Goal: Information Seeking & Learning: Find specific fact

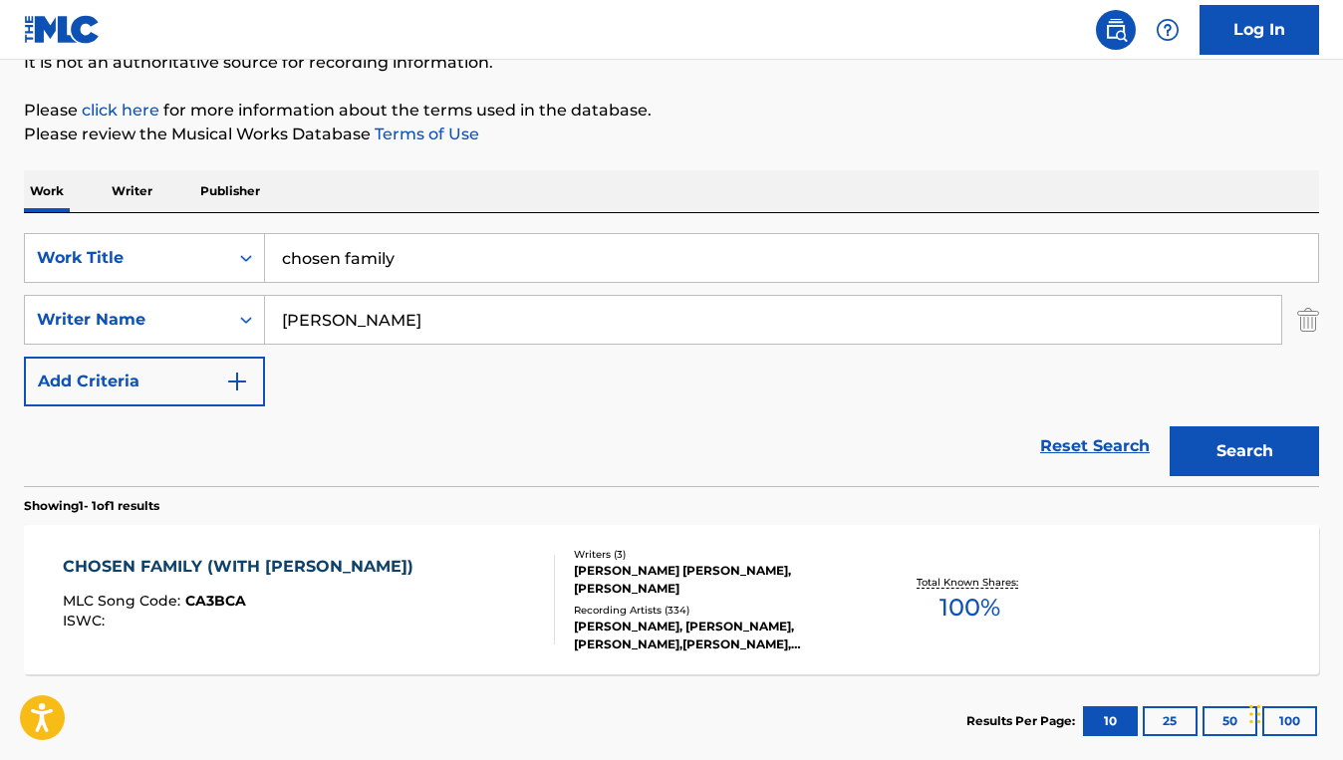
drag, startPoint x: 405, startPoint y: 257, endPoint x: 280, endPoint y: 255, distance: 125.5
click at [280, 255] on input "chosen family" at bounding box center [791, 258] width 1053 height 48
paste input "LOOK UP"
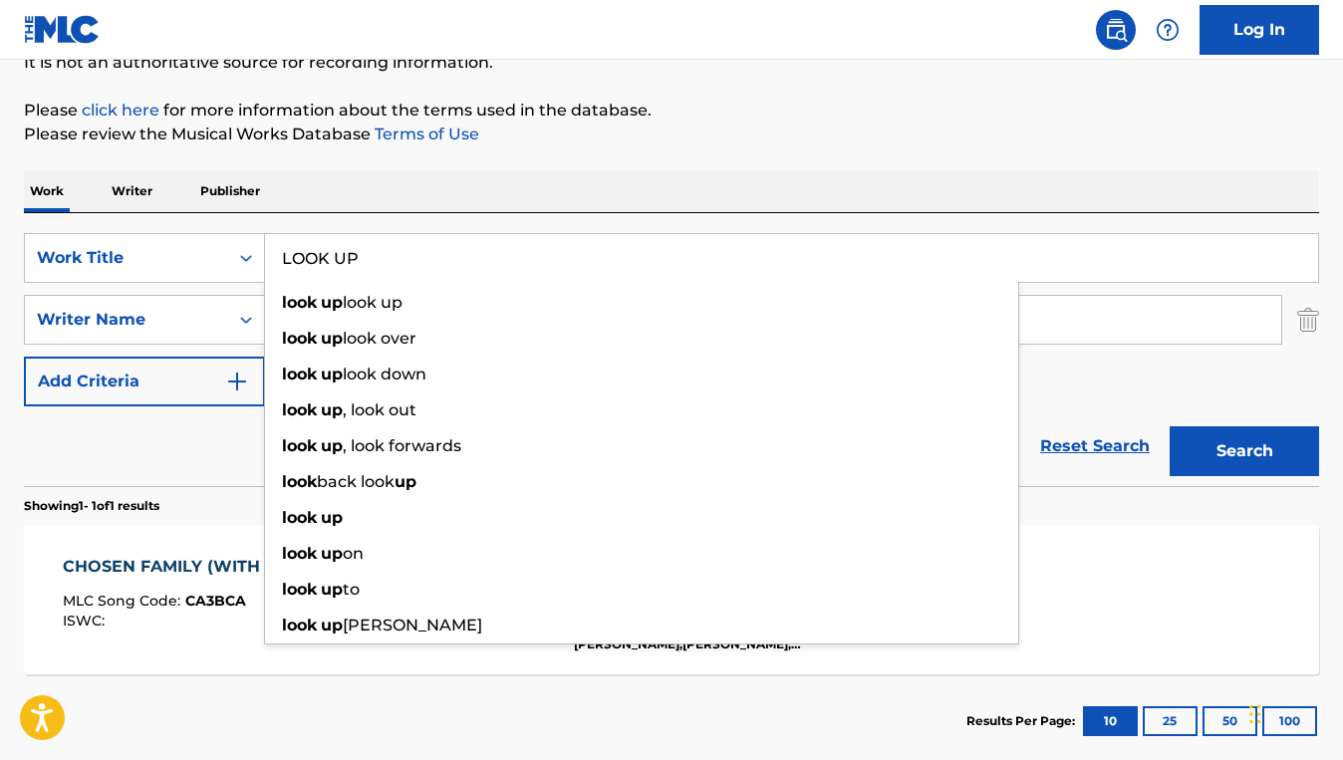
type input "LOOK UP"
click at [146, 470] on div "Reset Search Search" at bounding box center [671, 446] width 1295 height 80
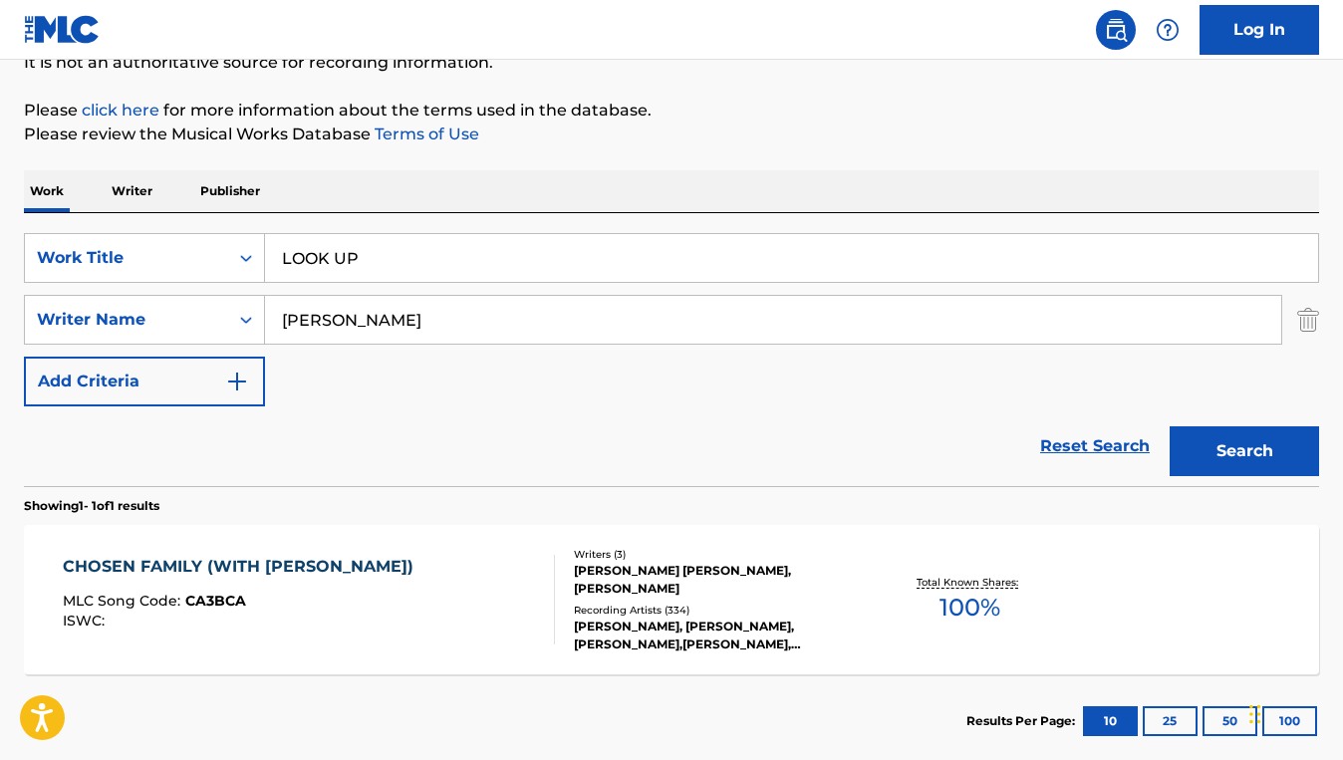
drag, startPoint x: 430, startPoint y: 323, endPoint x: 265, endPoint y: 309, distance: 166.0
click at [265, 309] on input "[PERSON_NAME]" at bounding box center [773, 320] width 1016 height 48
paste input "[PERSON_NAME]"
click at [1170, 426] on button "Search" at bounding box center [1244, 451] width 149 height 50
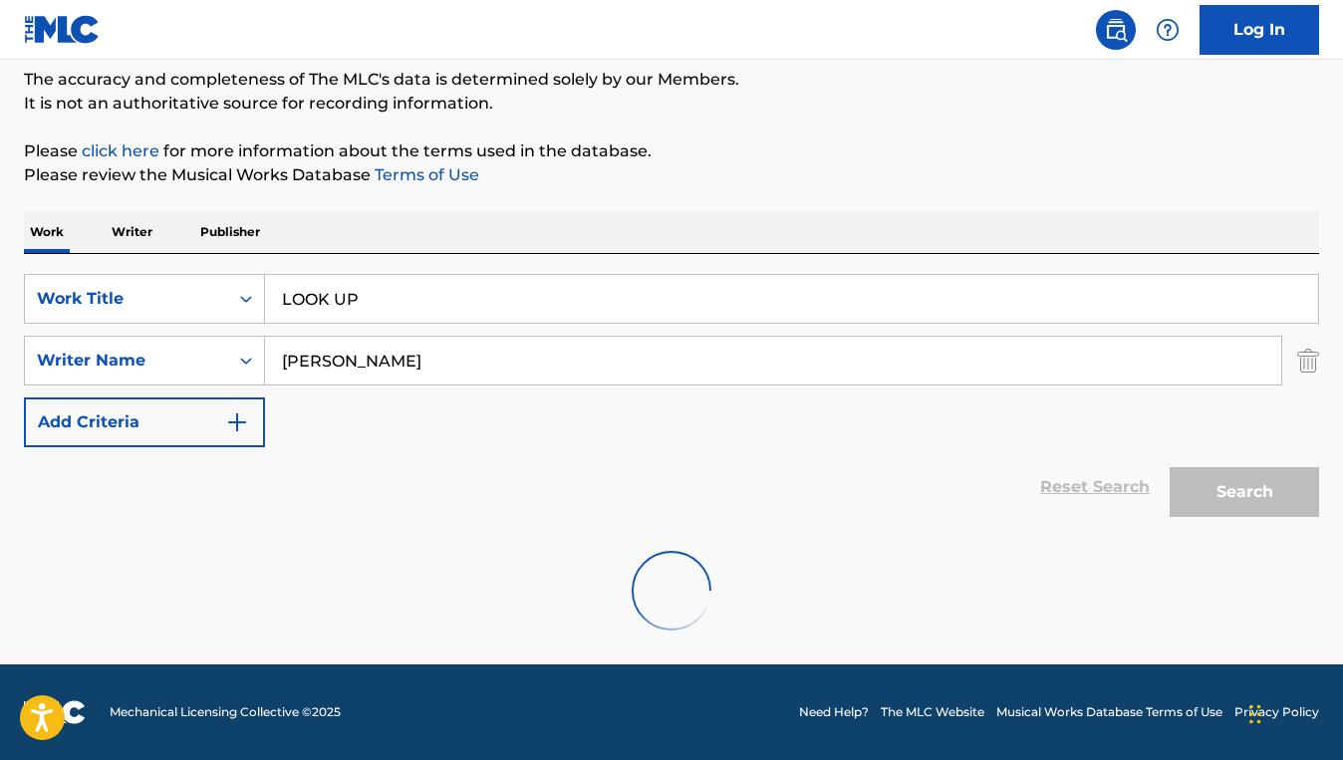
scroll to position [169, 0]
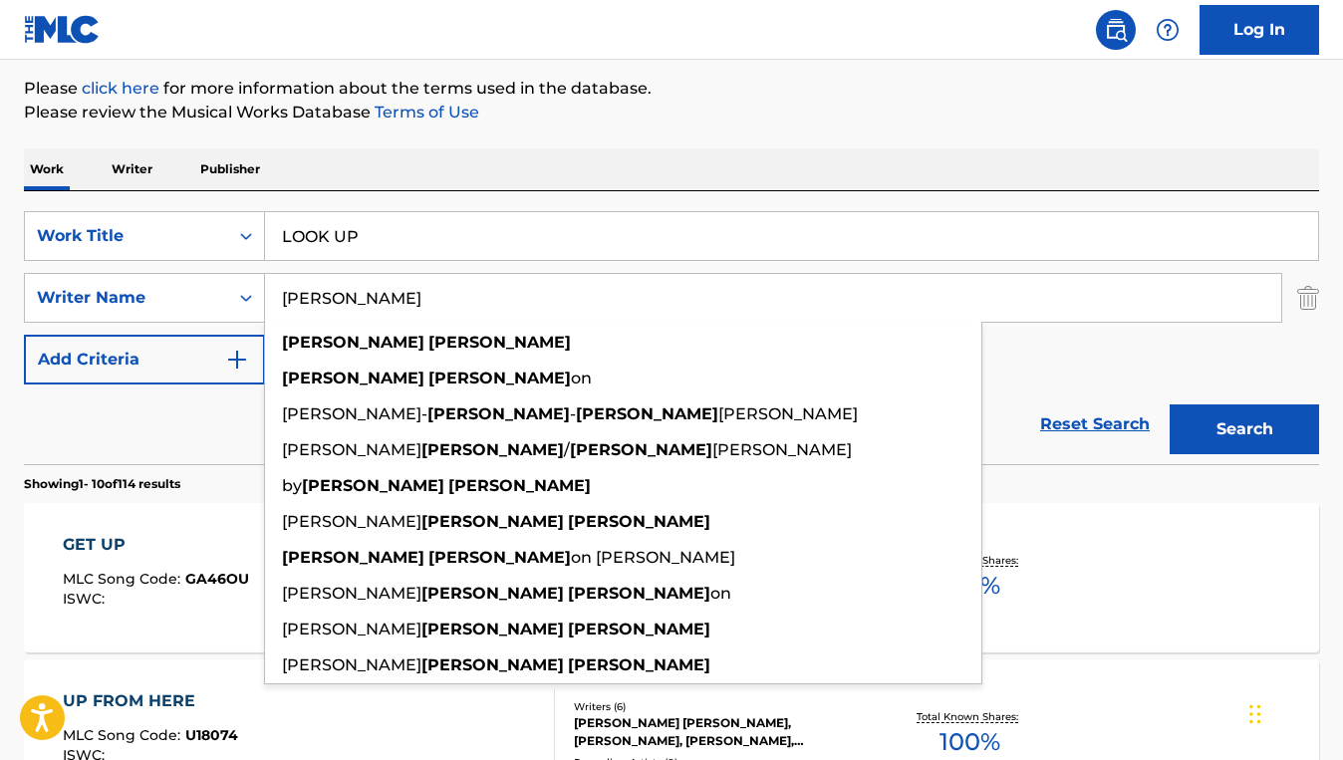
click at [237, 478] on section "Showing 1 - 10 of 114 results" at bounding box center [671, 478] width 1295 height 29
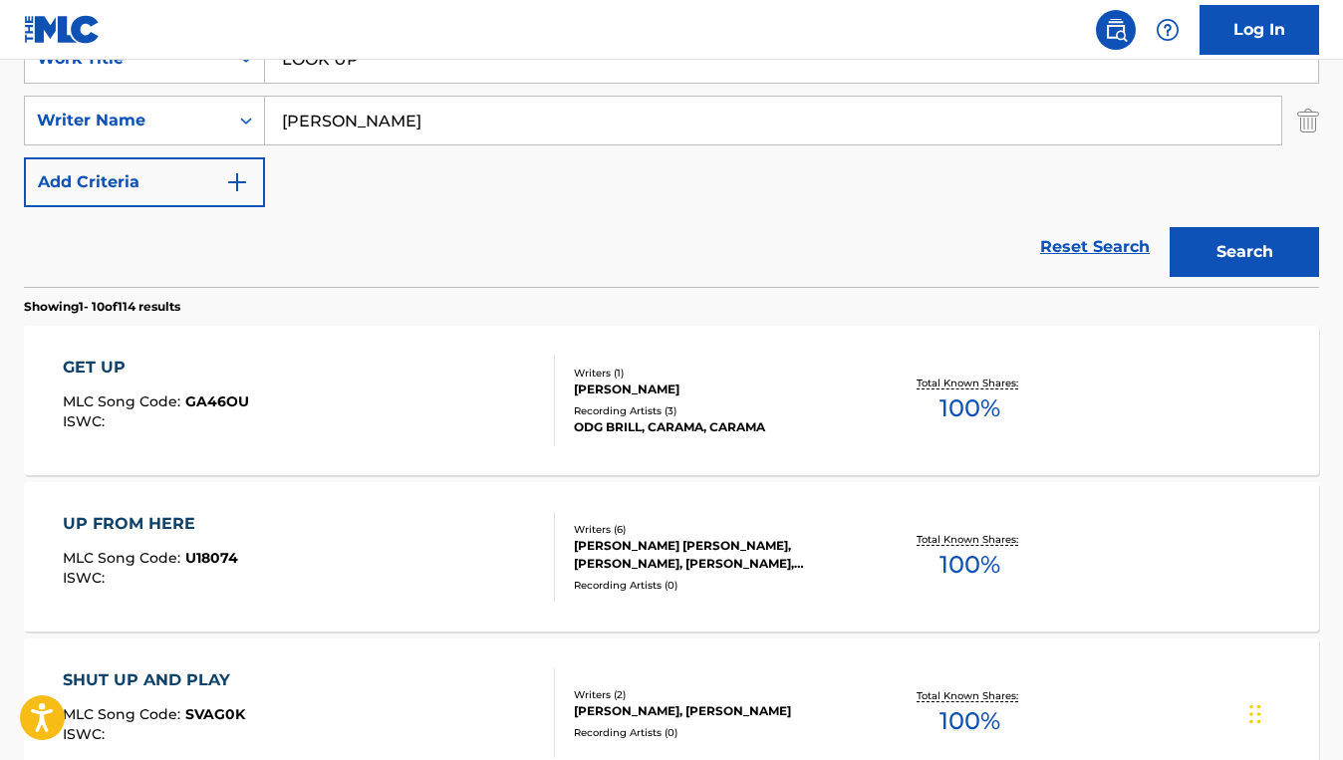
scroll to position [0, 0]
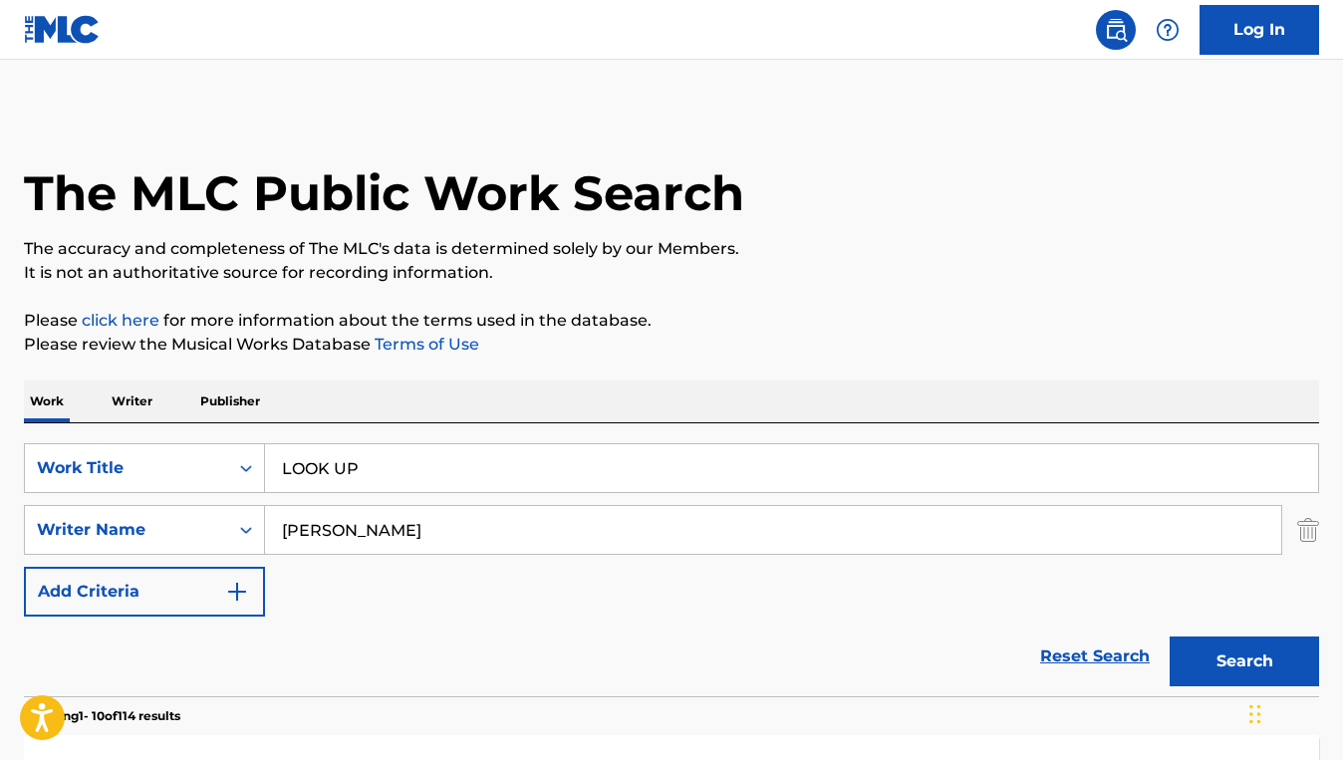
drag, startPoint x: 439, startPoint y: 543, endPoint x: 267, endPoint y: 525, distance: 173.3
click at [267, 525] on input "[PERSON_NAME]" at bounding box center [773, 530] width 1016 height 48
paste input "[PERSON_NAME]"
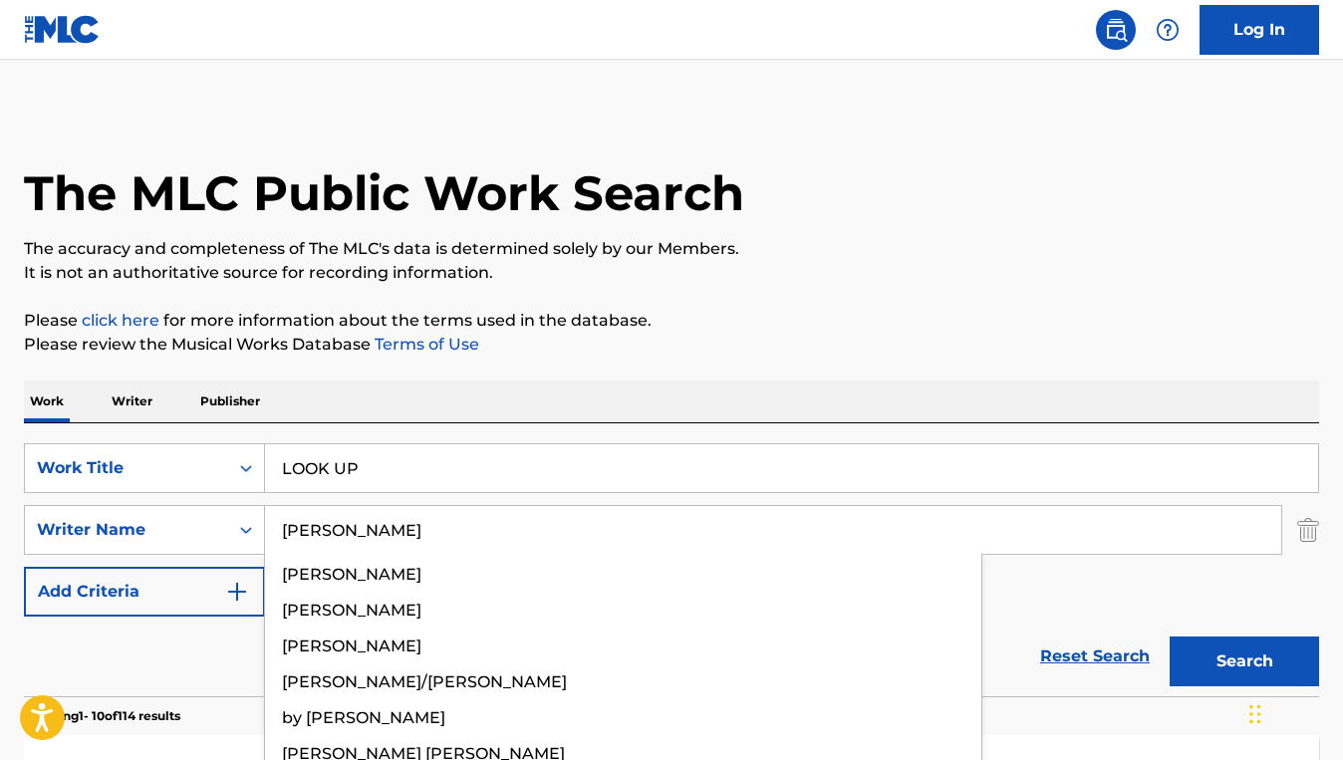
type input "[PERSON_NAME]"
click at [1170, 637] on button "Search" at bounding box center [1244, 662] width 149 height 50
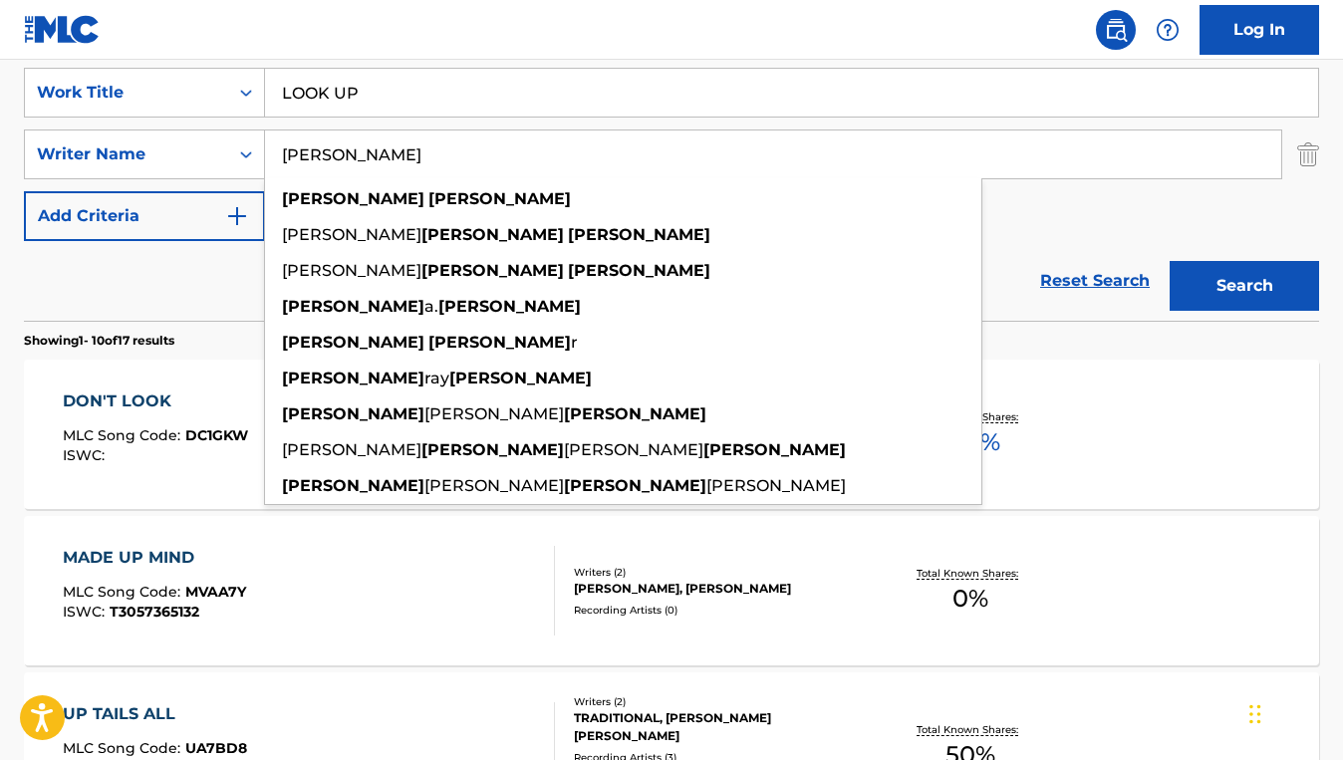
scroll to position [379, 0]
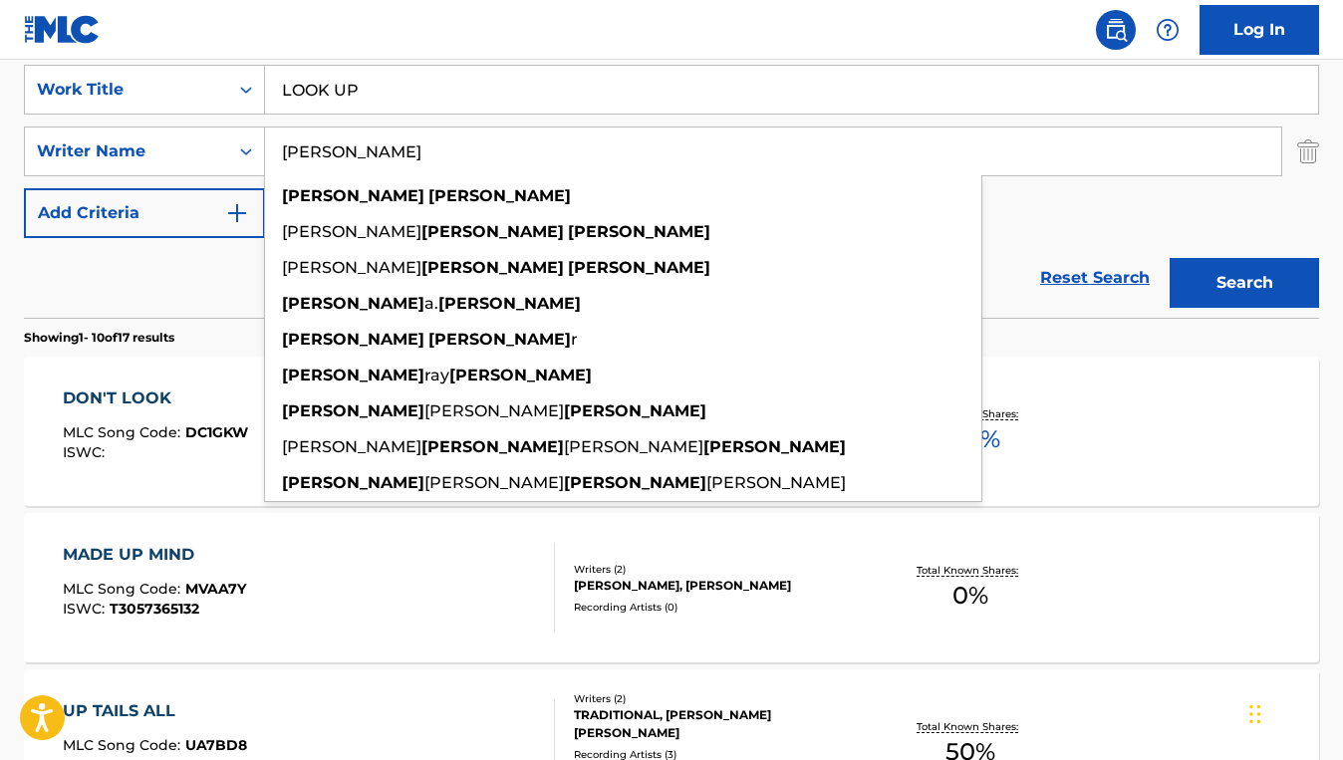
click at [199, 290] on div "Reset Search Search" at bounding box center [671, 278] width 1295 height 80
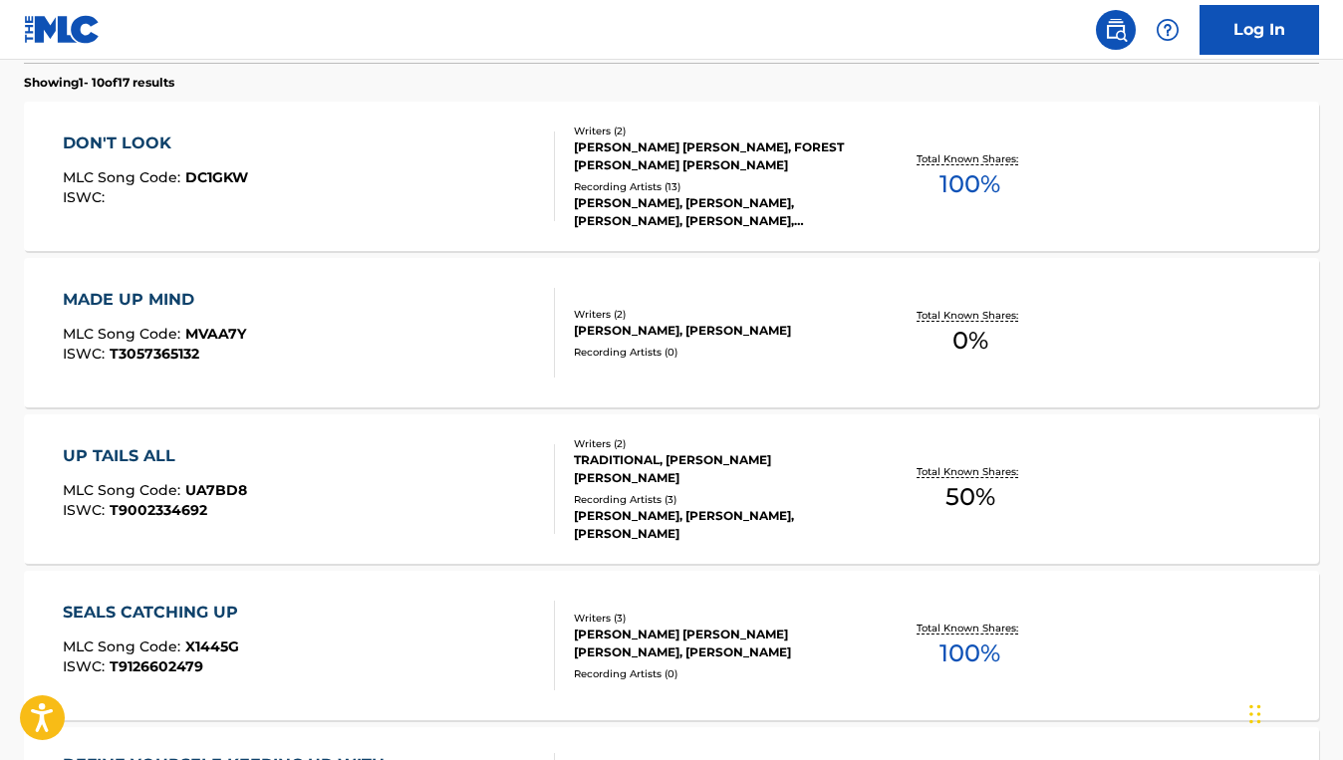
scroll to position [788, 0]
